Goal: Information Seeking & Learning: Learn about a topic

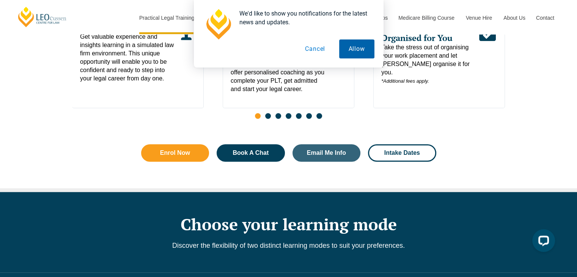
click at [352, 53] on button "Allow" at bounding box center [356, 48] width 35 height 19
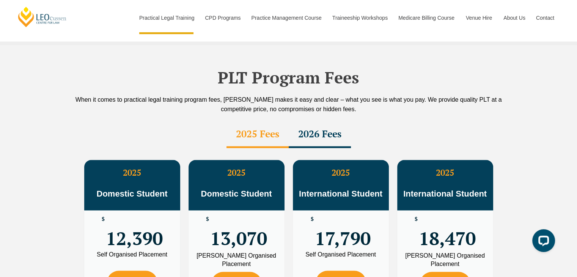
scroll to position [1329, 0]
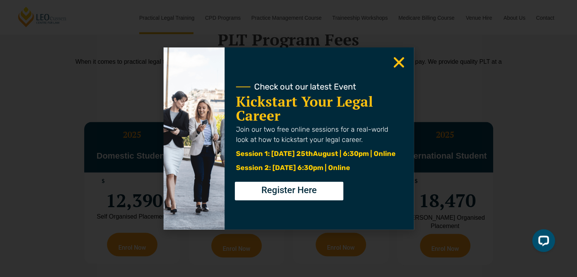
click at [405, 63] on icon "Close" at bounding box center [399, 62] width 15 height 15
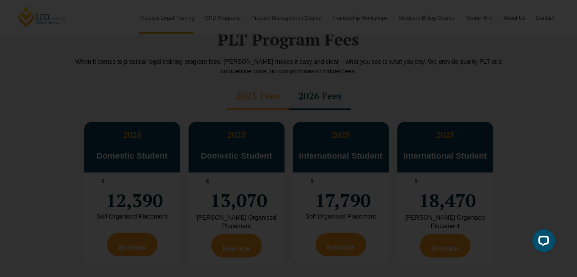
click at [399, 63] on use "Close" at bounding box center [399, 62] width 11 height 11
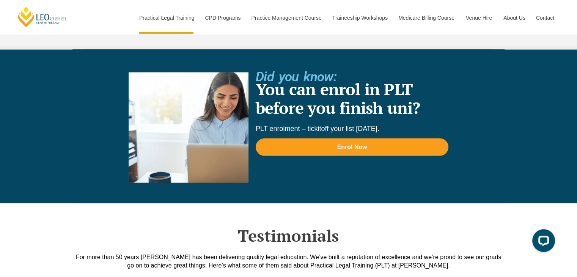
scroll to position [1632, 0]
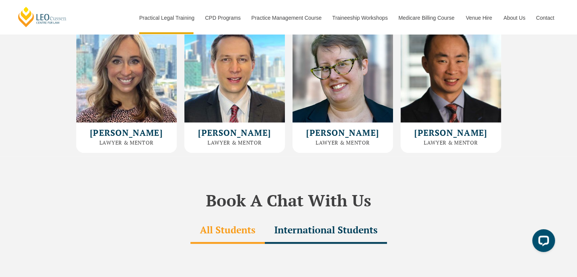
click at [324, 217] on div "International Students" at bounding box center [326, 230] width 122 height 27
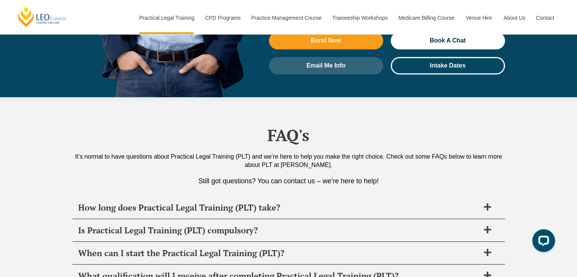
scroll to position [3568, 0]
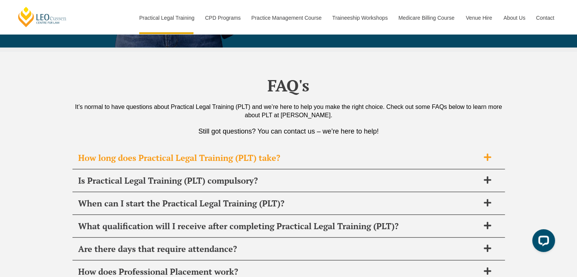
click at [323, 153] on span "How long does Practical Legal Training (PLT) take?" at bounding box center [279, 158] width 402 height 11
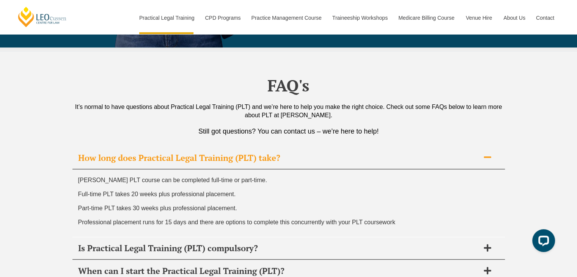
click at [324, 153] on span "How long does Practical Legal Training (PLT) take?" at bounding box center [279, 158] width 402 height 11
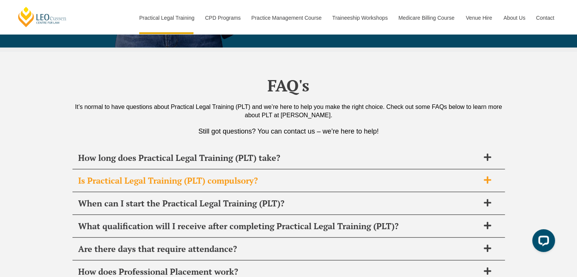
click at [276, 175] on span "Is Practical Legal Training (PLT) compulsory?" at bounding box center [279, 180] width 402 height 11
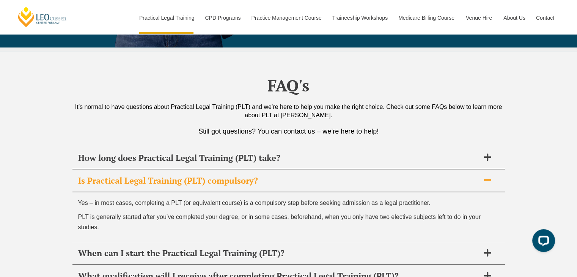
click at [276, 175] on span "Is Practical Legal Training (PLT) compulsory?" at bounding box center [279, 180] width 402 height 11
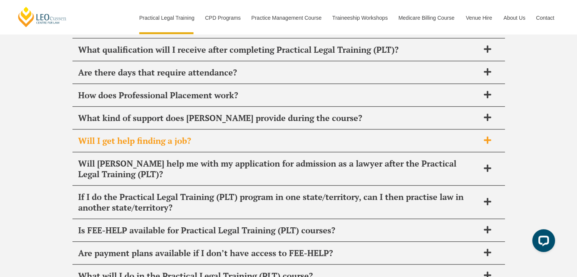
scroll to position [3758, 0]
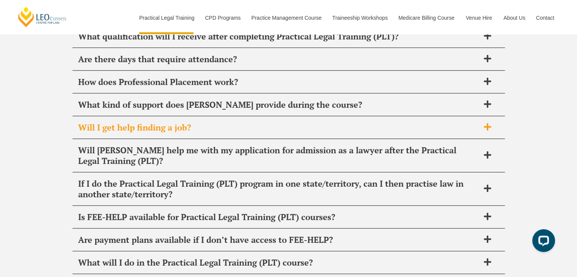
click at [180, 122] on span "Will I get help finding a job?" at bounding box center [279, 127] width 402 height 11
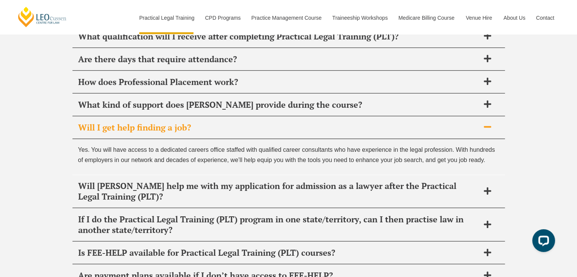
click at [182, 122] on span "Will I get help finding a job?" at bounding box center [279, 127] width 402 height 11
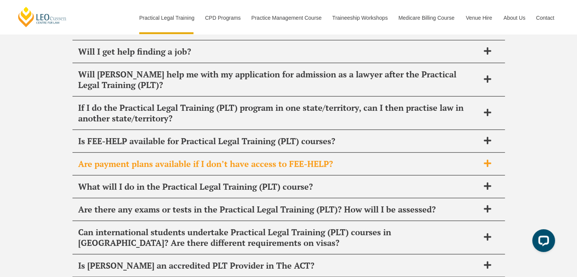
scroll to position [3872, 0]
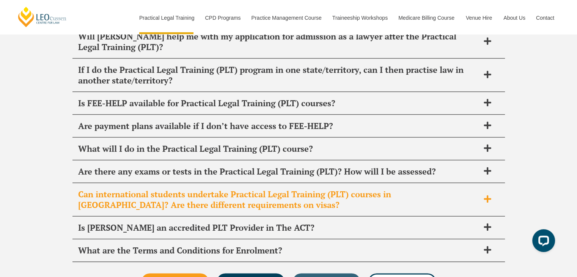
click at [216, 189] on span "Can international students undertake Practical Legal Training (PLT) courses in …" at bounding box center [279, 199] width 402 height 21
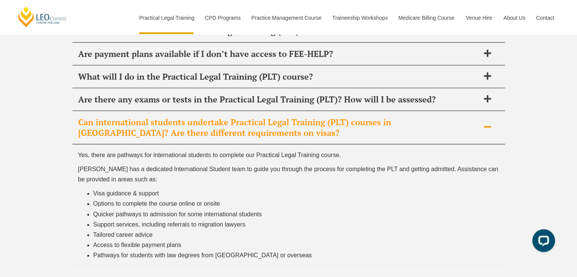
scroll to position [3948, 0]
